Goal: Task Accomplishment & Management: Complete application form

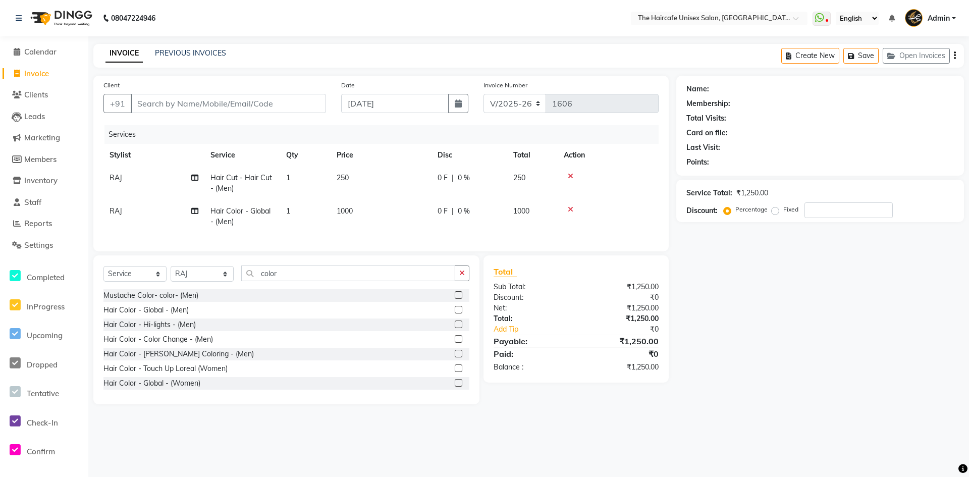
select select "7412"
select select "service"
select select "68578"
click at [209, 96] on input "Client" at bounding box center [228, 103] width 195 height 19
type input "9"
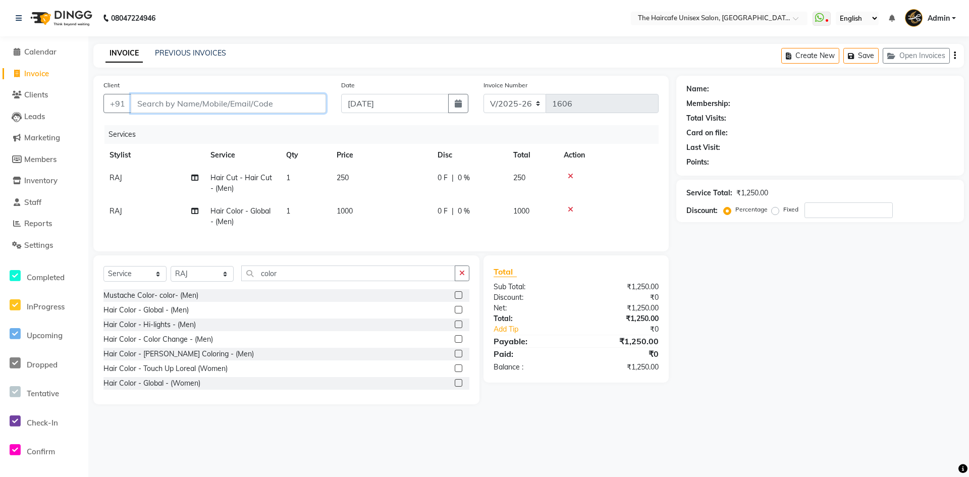
type input "0"
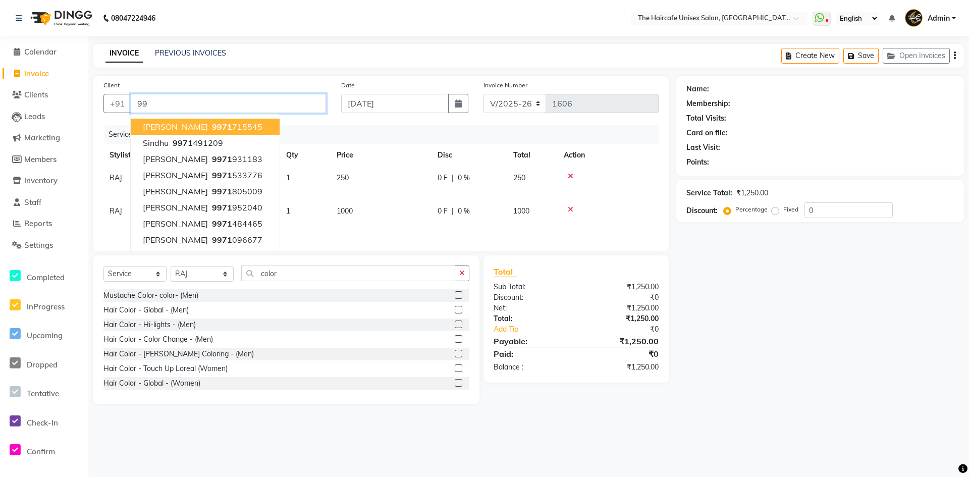
type input "9"
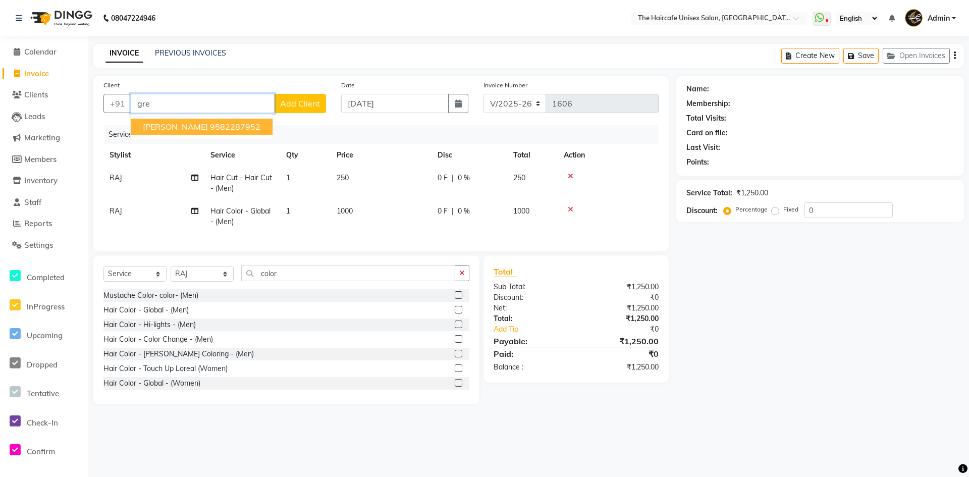
click at [222, 128] on ngb-highlight "9582287952" at bounding box center [235, 127] width 50 height 10
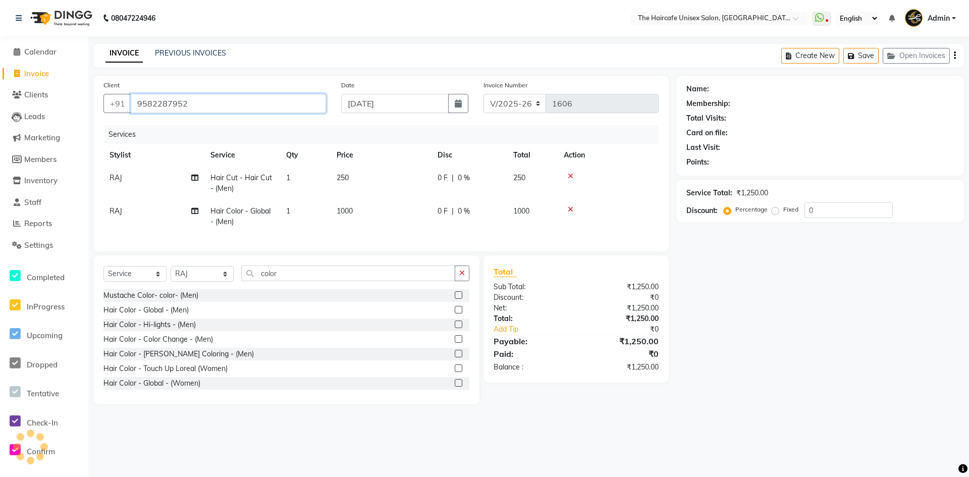
type input "9582287952"
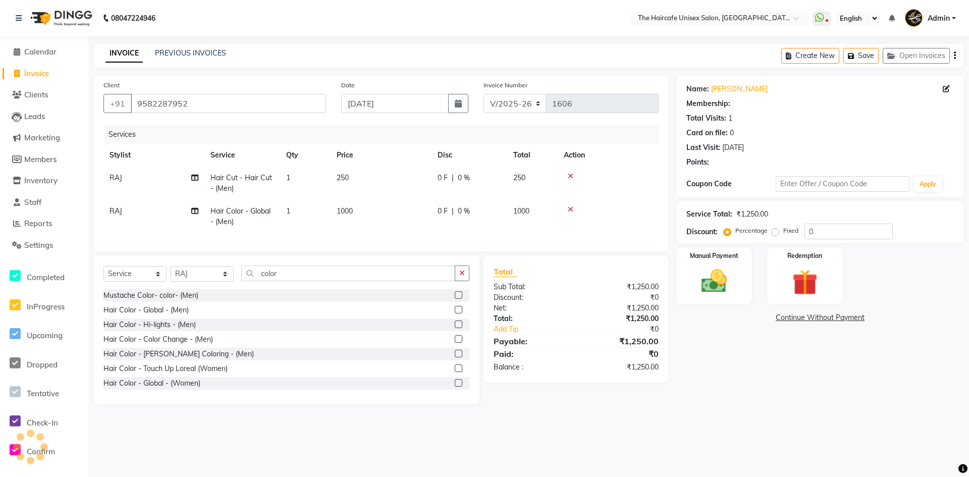
select select "1: Object"
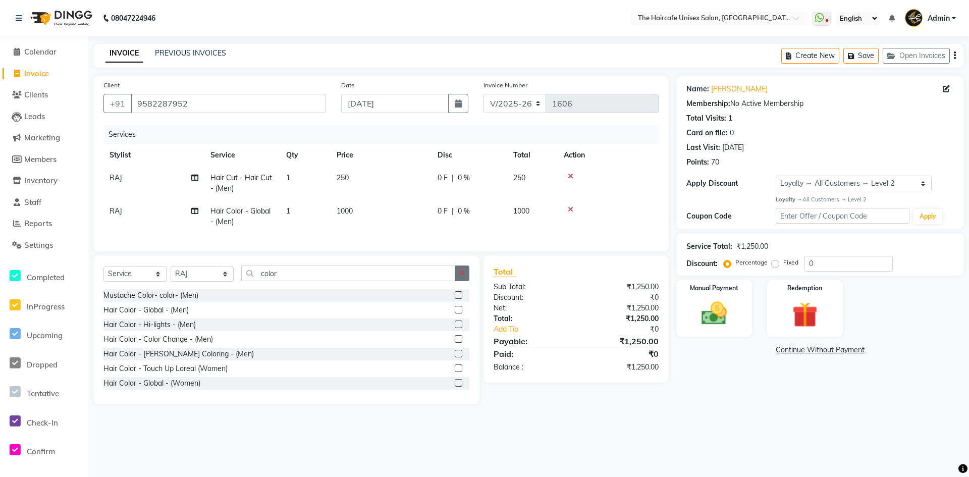
click at [461, 276] on icon "button" at bounding box center [462, 272] width 6 height 7
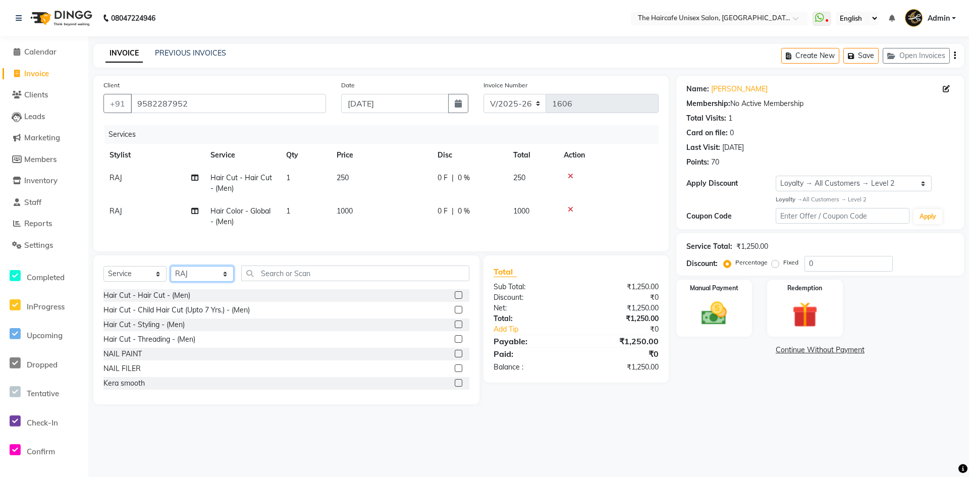
click at [220, 281] on select "Select Stylist [PERSON_NAME] [PERSON_NAME] [PERSON_NAME] [PERSON_NAME] SHYAM SH…" at bounding box center [202, 274] width 63 height 16
select select "65654"
click at [171, 273] on select "Select Stylist [PERSON_NAME] [PERSON_NAME] [PERSON_NAME] [PERSON_NAME] SHYAM SH…" at bounding box center [202, 274] width 63 height 16
click at [343, 281] on input "text" at bounding box center [355, 273] width 228 height 16
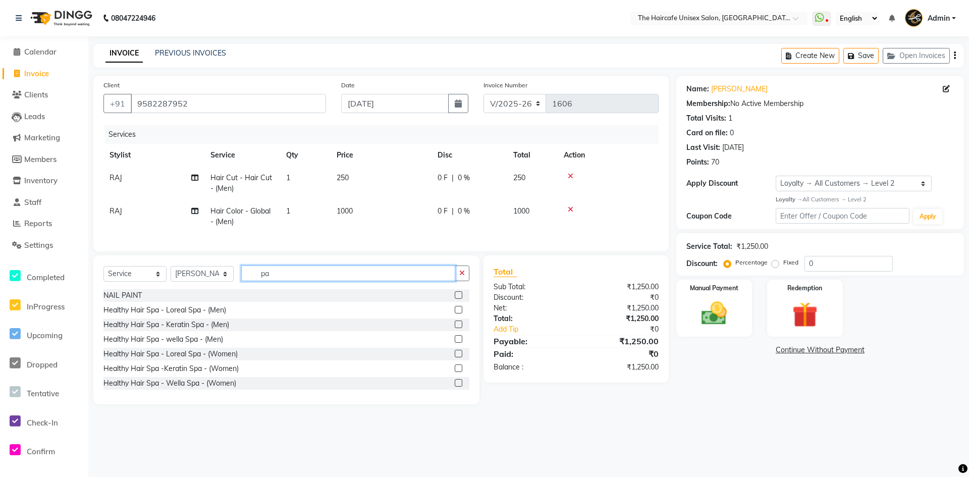
type input "p"
type input "ed"
click at [455, 299] on label at bounding box center [459, 295] width 8 height 8
click at [455, 299] on input "checkbox" at bounding box center [458, 295] width 7 height 7
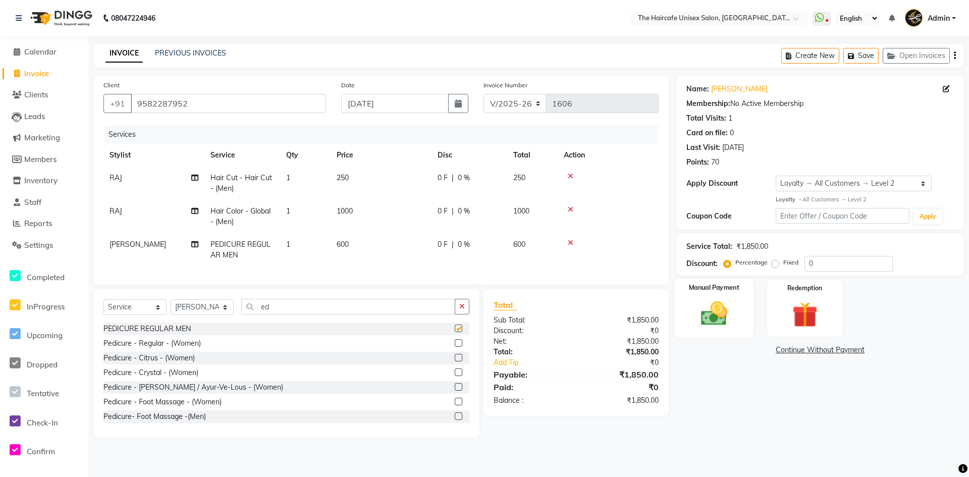
checkbox input "false"
click at [723, 319] on img at bounding box center [713, 313] width 43 height 31
click at [834, 350] on span "UPI" at bounding box center [833, 351] width 16 height 12
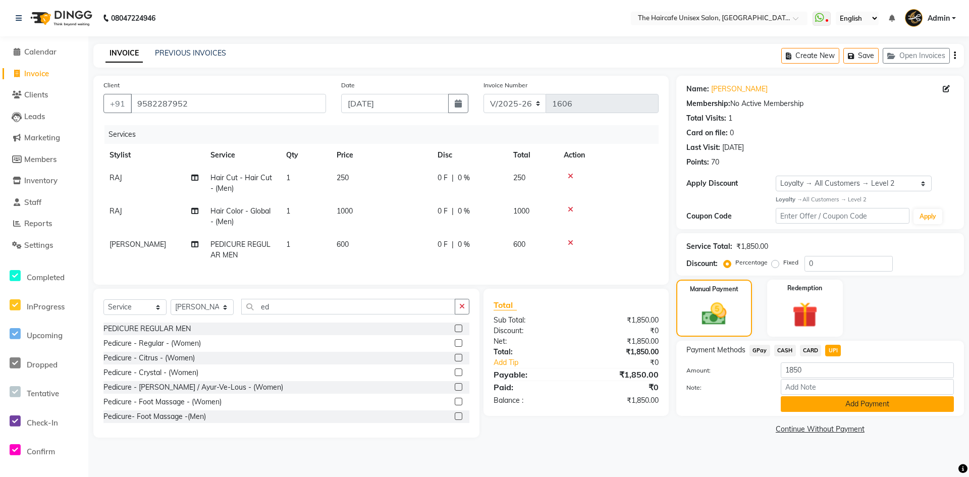
click at [845, 402] on button "Add Payment" at bounding box center [866, 404] width 173 height 16
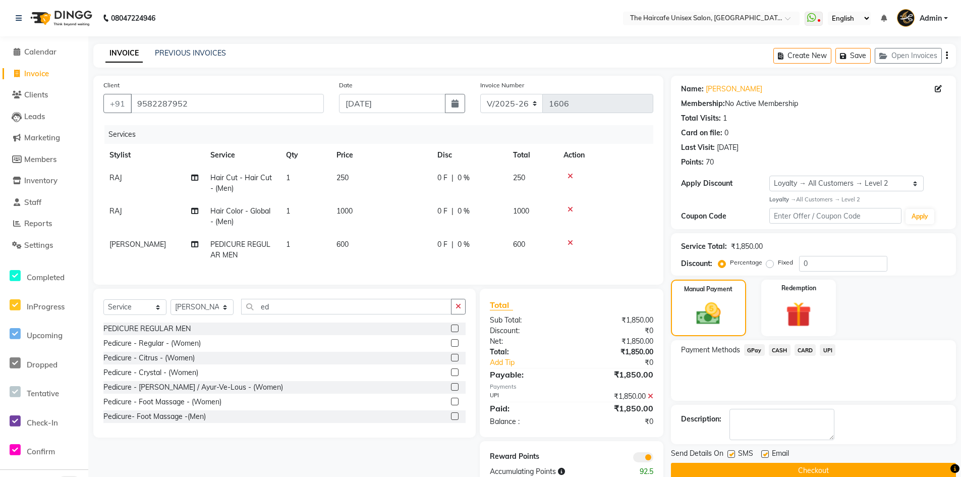
click at [846, 473] on button "Checkout" at bounding box center [813, 471] width 285 height 16
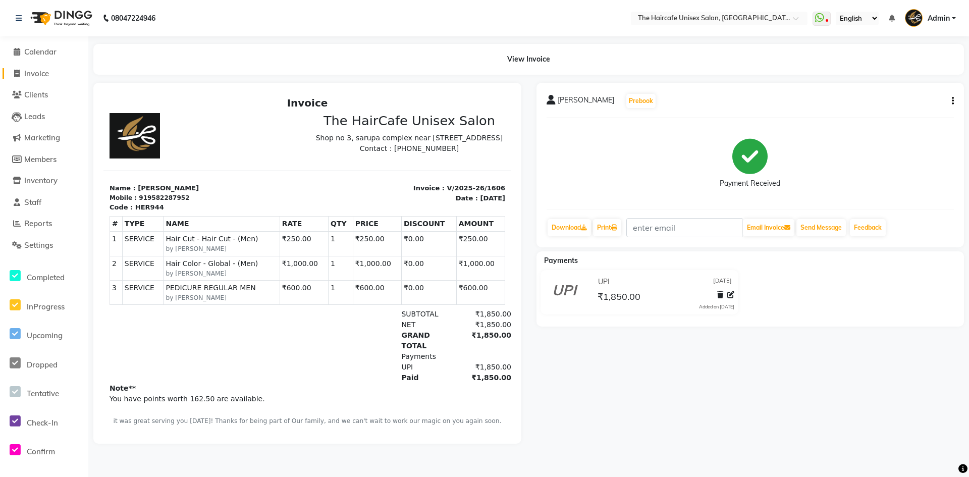
click at [47, 72] on span "Invoice" at bounding box center [36, 74] width 25 height 10
select select "7412"
select select "service"
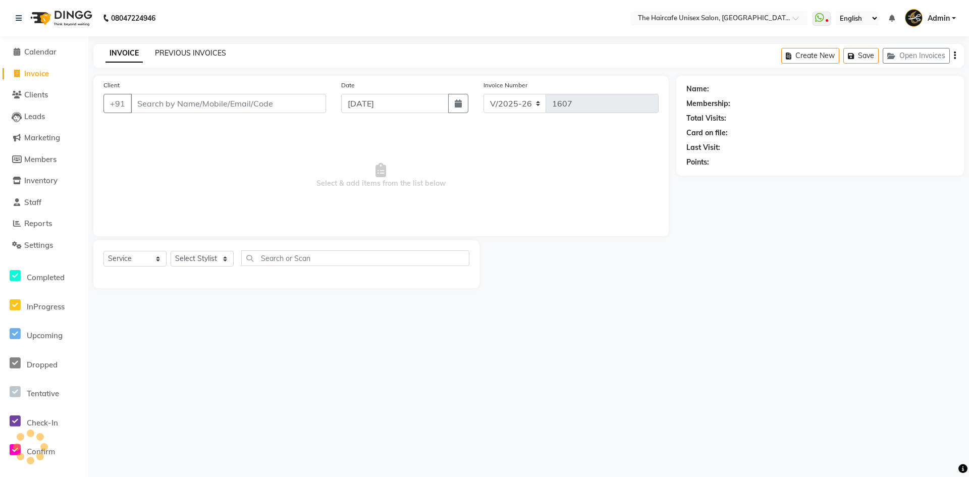
click at [195, 52] on link "PREVIOUS INVOICES" at bounding box center [190, 52] width 71 height 9
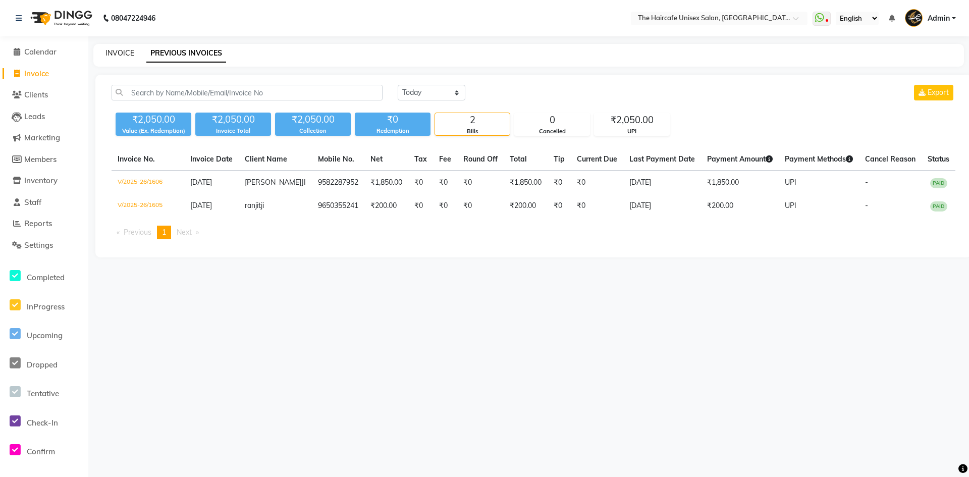
click at [109, 49] on link "INVOICE" at bounding box center [119, 52] width 29 height 9
select select "service"
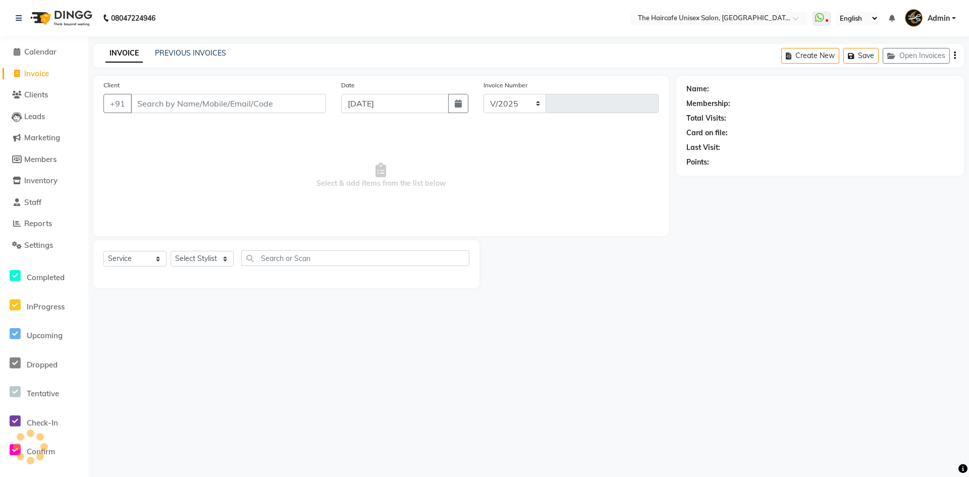
select select "7412"
type input "1607"
click at [202, 257] on select "Select Stylist [PERSON_NAME] [PERSON_NAME] [PERSON_NAME] [PERSON_NAME] SHYAM SH…" at bounding box center [202, 259] width 63 height 16
select select "65654"
click at [171, 251] on select "Select Stylist [PERSON_NAME] [PERSON_NAME] [PERSON_NAME] [PERSON_NAME] SHYAM SH…" at bounding box center [202, 259] width 63 height 16
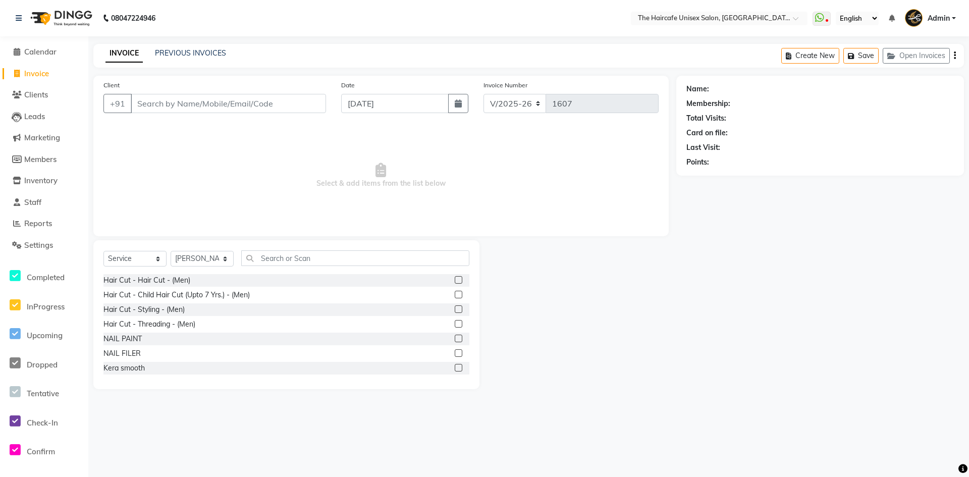
click at [317, 266] on div "Select Service Product Membership Package Voucher Prepaid Gift Card Select Styl…" at bounding box center [286, 262] width 366 height 24
click at [317, 257] on input "text" at bounding box center [355, 258] width 228 height 16
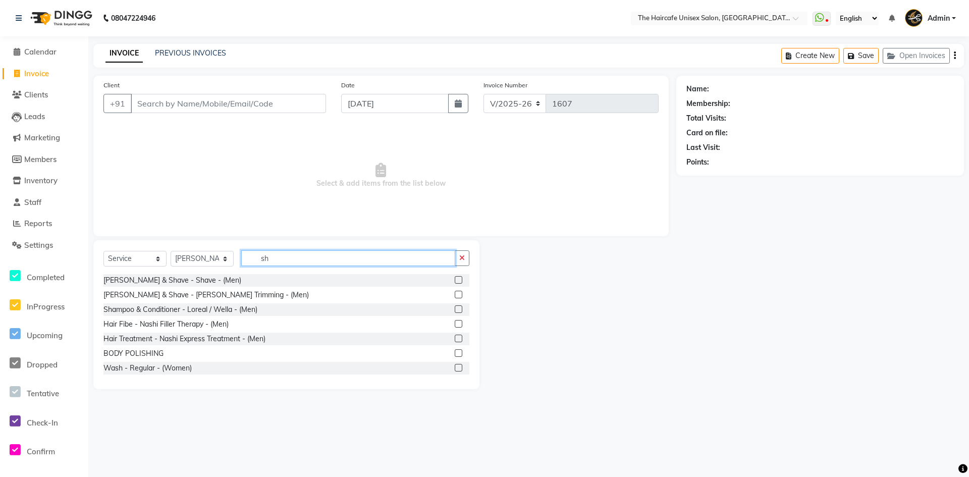
type input "sh"
click at [455, 366] on label at bounding box center [459, 368] width 8 height 8
click at [455, 366] on input "checkbox" at bounding box center [458, 368] width 7 height 7
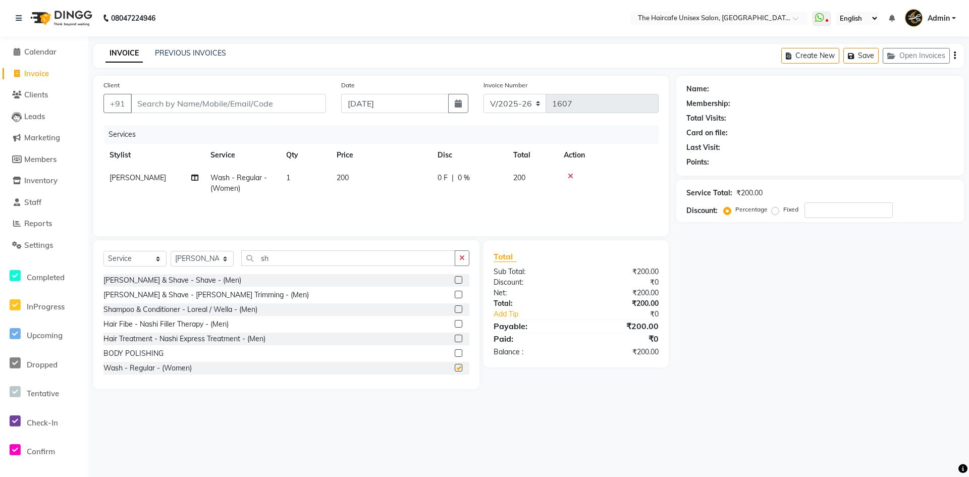
checkbox input "false"
click at [241, 108] on input "Client" at bounding box center [228, 103] width 195 height 19
click at [222, 107] on input "Client" at bounding box center [228, 103] width 195 height 19
type input "8"
type input "0"
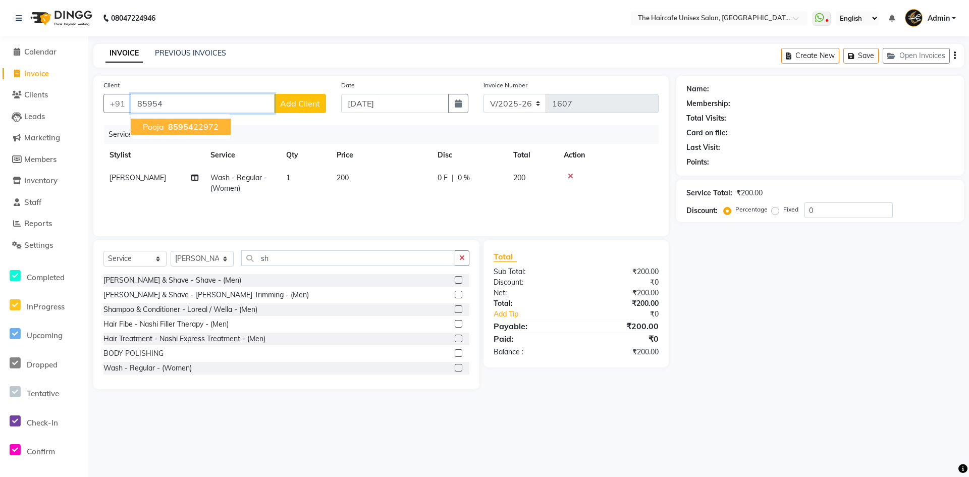
click at [202, 122] on ngb-highlight "85954 22972" at bounding box center [192, 127] width 52 height 10
type input "8595422972"
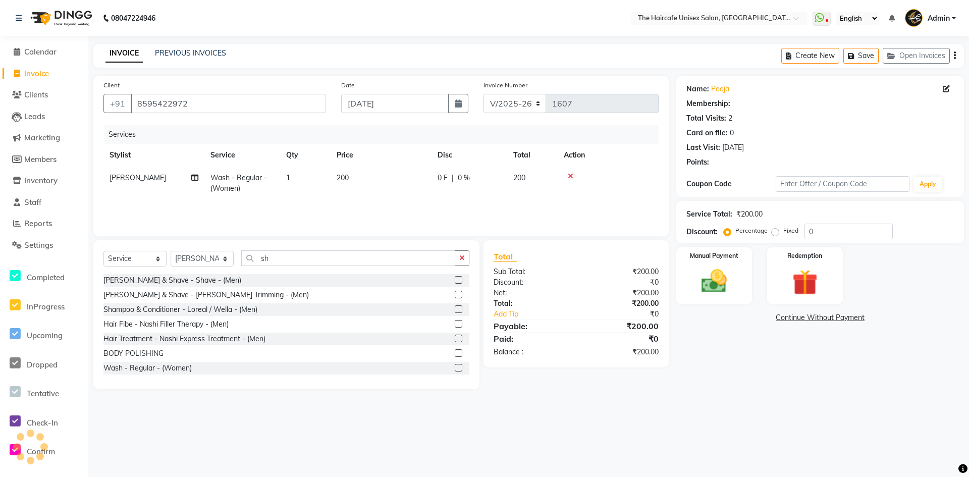
select select "1: Object"
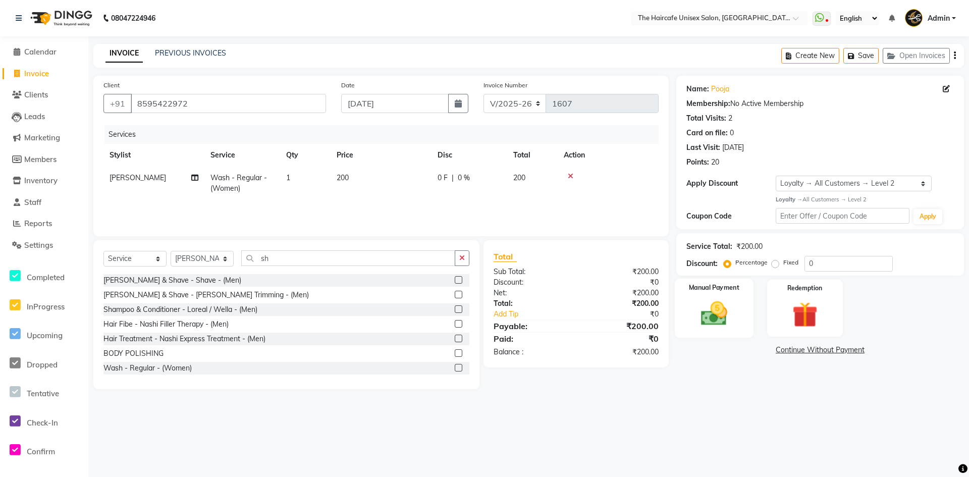
click at [716, 319] on img at bounding box center [713, 313] width 43 height 31
click at [781, 350] on span "CASH" at bounding box center [785, 351] width 22 height 12
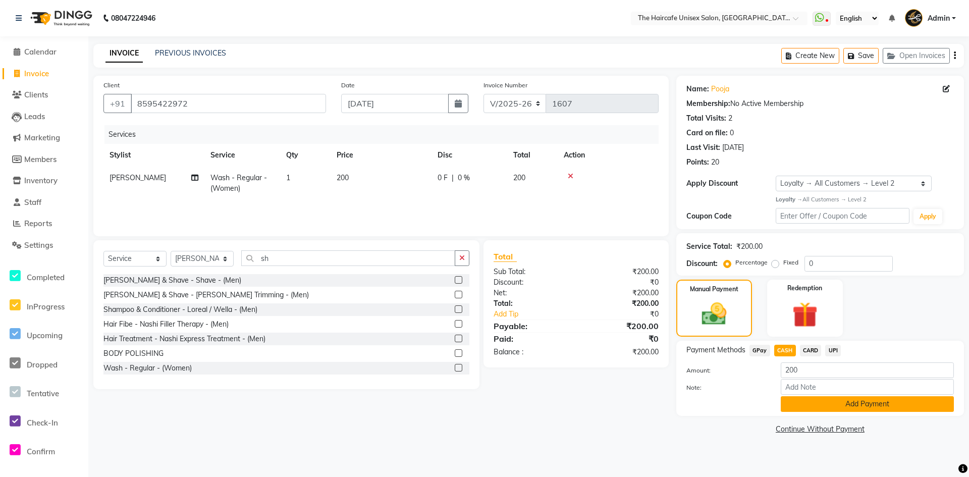
click at [855, 403] on button "Add Payment" at bounding box center [866, 404] width 173 height 16
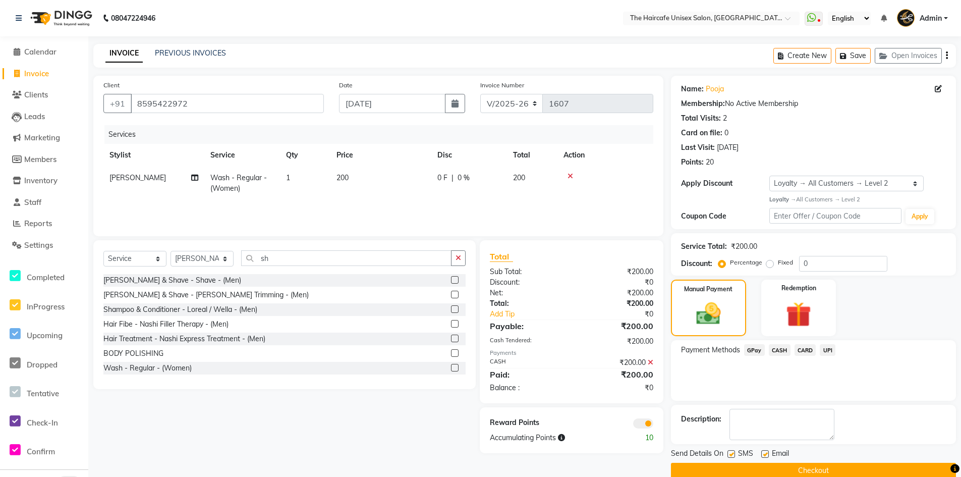
click at [890, 474] on button "Checkout" at bounding box center [813, 471] width 285 height 16
